Goal: Use online tool/utility: Utilize a website feature to perform a specific function

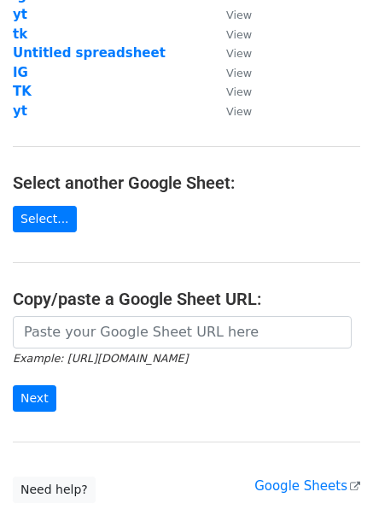
scroll to position [264, 0]
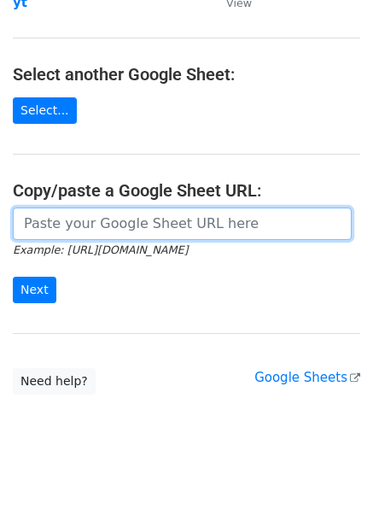
click at [102, 226] on input "url" at bounding box center [182, 224] width 339 height 32
paste input "[URL][DOMAIN_NAME]"
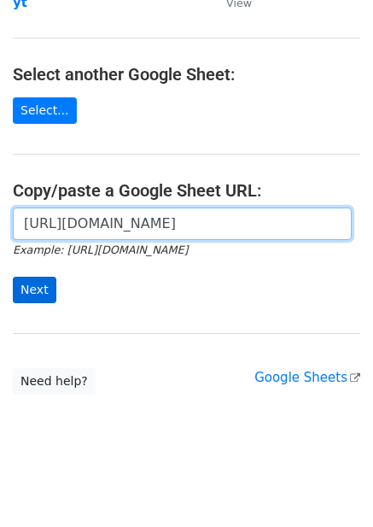
type input "[URL][DOMAIN_NAME]"
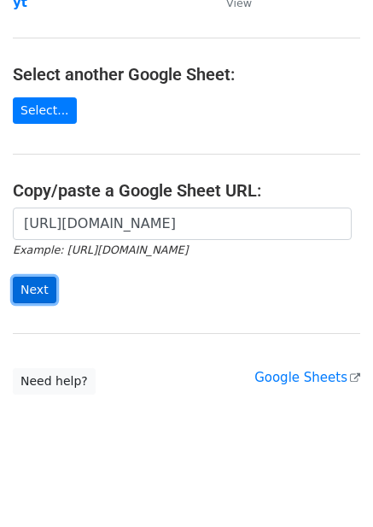
scroll to position [0, 0]
click at [36, 280] on input "Next" at bounding box center [35, 290] width 44 height 26
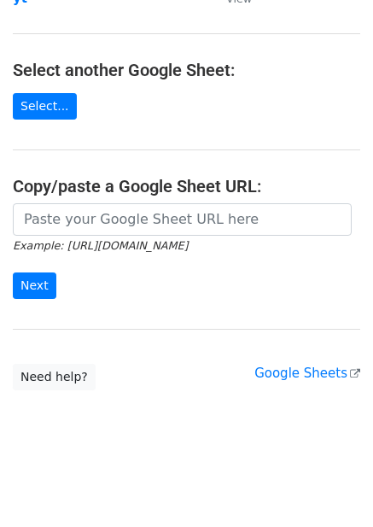
scroll to position [289, 0]
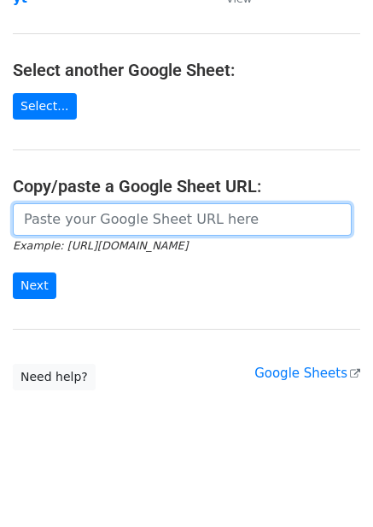
click at [50, 219] on input "url" at bounding box center [182, 219] width 339 height 32
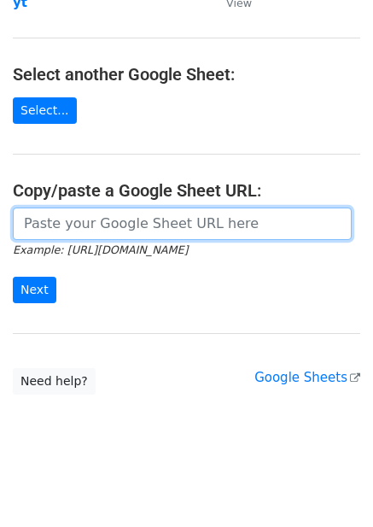
paste input "https://docs.google.com/spreadsheets/d/1fUbae6gn6O-108gEy7XMGH6DIY0FSNvnKTpC5L2…"
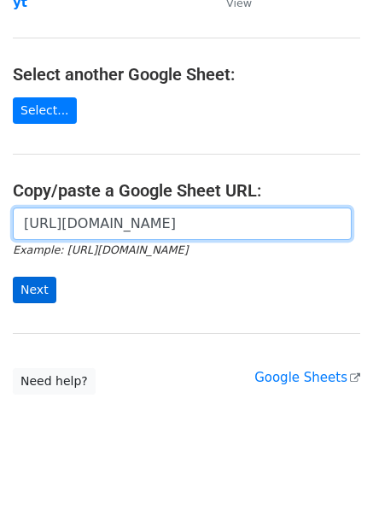
type input "https://docs.google.com/spreadsheets/d/1fUbae6gn6O-108gEy7XMGH6DIY0FSNvnKTpC5L2…"
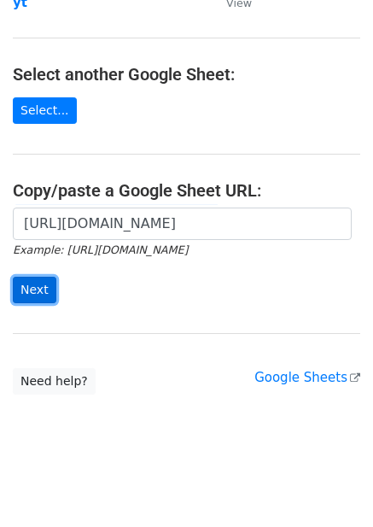
scroll to position [0, 0]
click at [48, 287] on input "Next" at bounding box center [35, 290] width 44 height 26
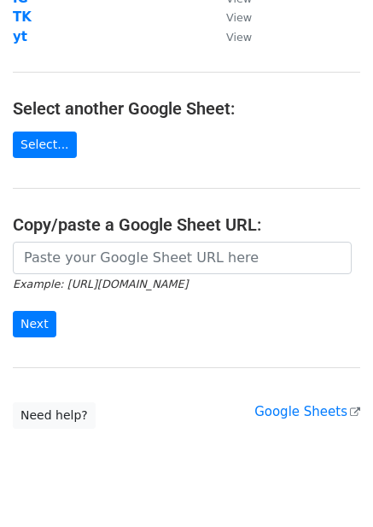
scroll to position [256, 0]
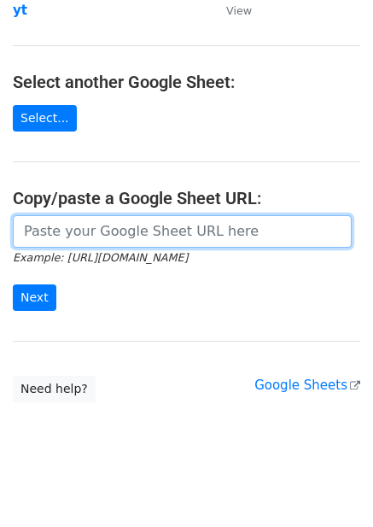
click at [66, 236] on input "url" at bounding box center [182, 231] width 339 height 32
paste input "https://docs.google.com/spreadsheets/d/1fUbae6gn6O-108gEy7XMGH6DIY0FSNvnKTpC5L2…"
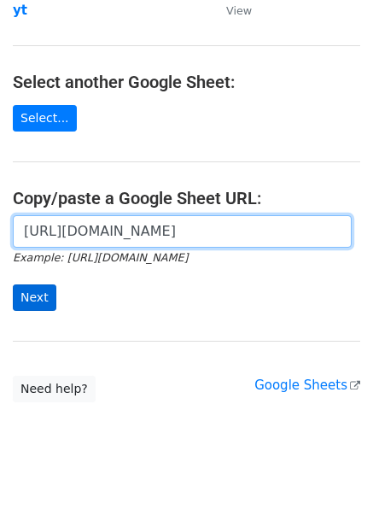
type input "https://docs.google.com/spreadsheets/d/1fUbae6gn6O-108gEy7XMGH6DIY0FSNvnKTpC5L2…"
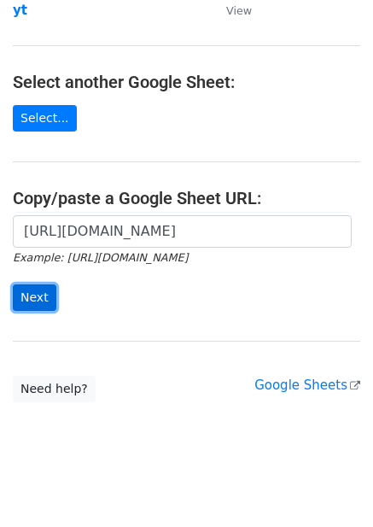
scroll to position [0, 0]
click at [26, 285] on input "Next" at bounding box center [35, 298] width 44 height 26
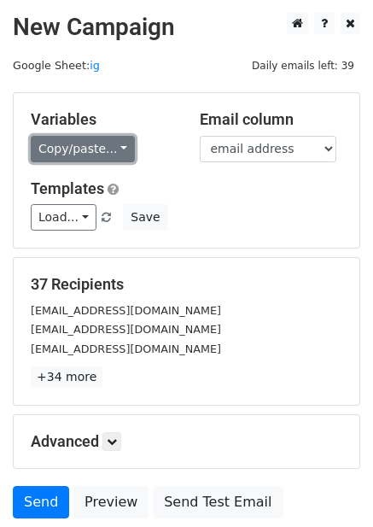
click at [112, 153] on link "Copy/paste..." at bounding box center [83, 149] width 104 height 26
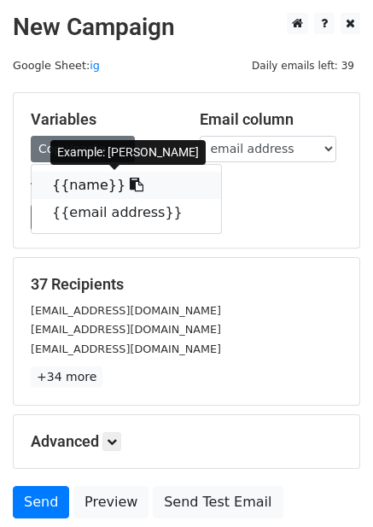
click at [96, 187] on link "{{name}}" at bounding box center [127, 185] width 190 height 27
